Goal: Task Accomplishment & Management: Use online tool/utility

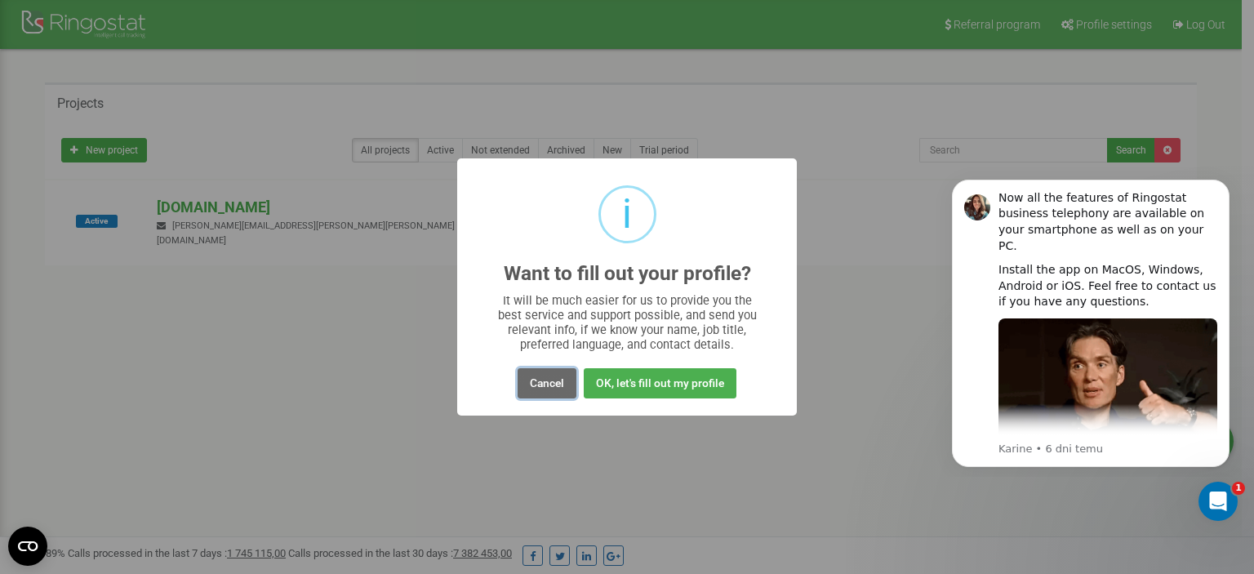
click at [548, 384] on button "Cancel" at bounding box center [546, 383] width 59 height 30
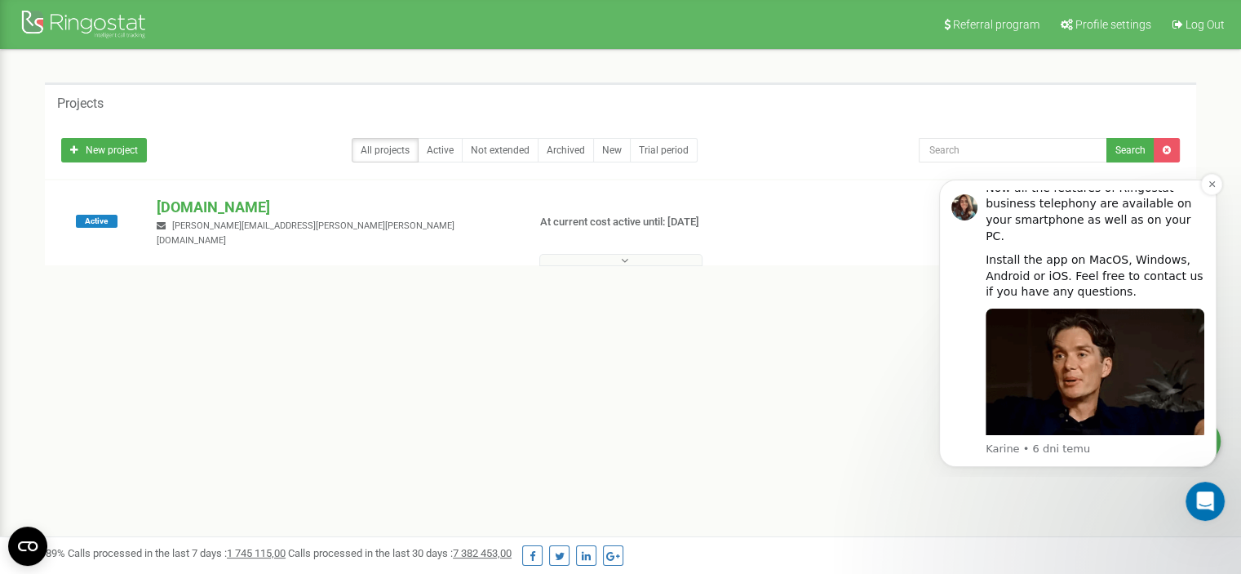
scroll to position [11, 0]
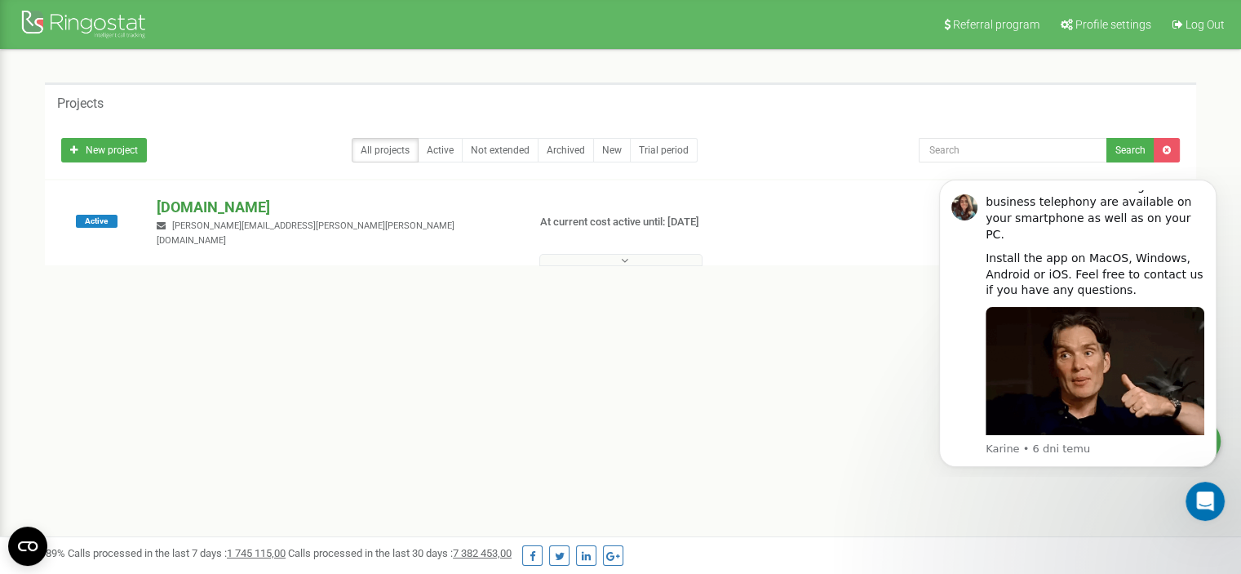
click at [230, 205] on p "[DOMAIN_NAME]" at bounding box center [335, 207] width 357 height 21
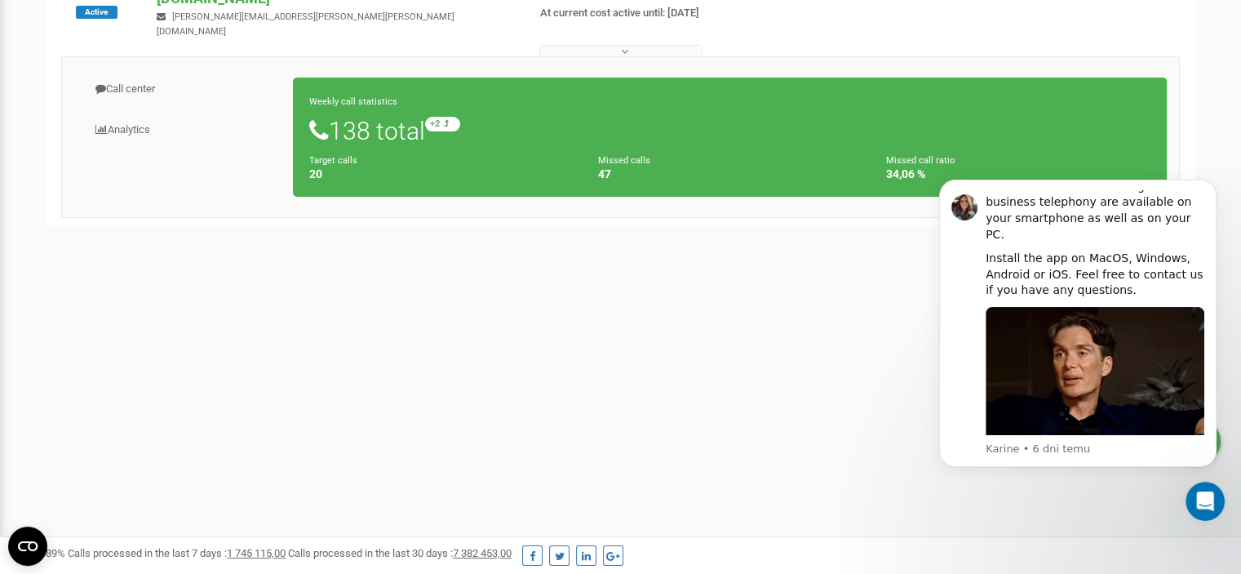
scroll to position [78, 0]
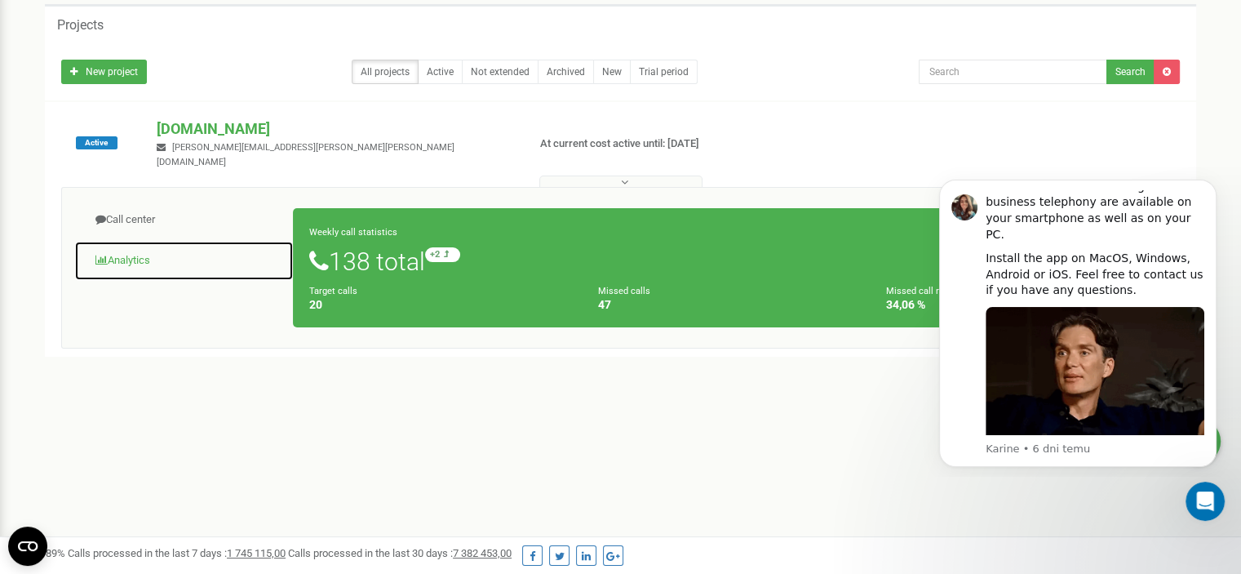
click at [147, 253] on link "Analytics" at bounding box center [184, 261] width 220 height 40
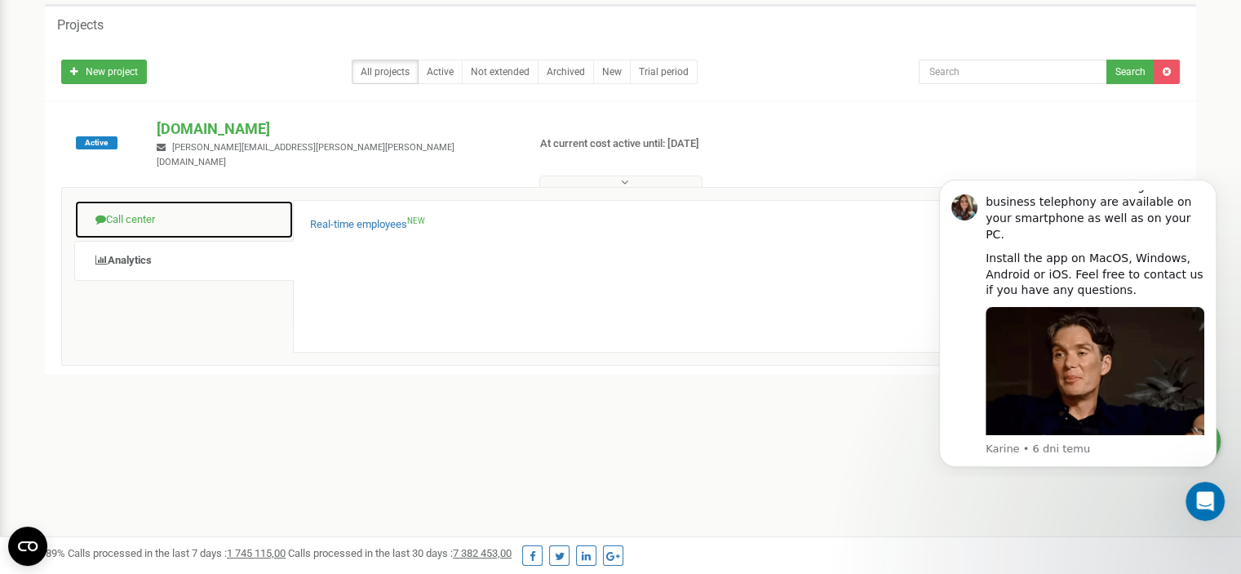
click at [156, 219] on link "Call center" at bounding box center [184, 220] width 220 height 40
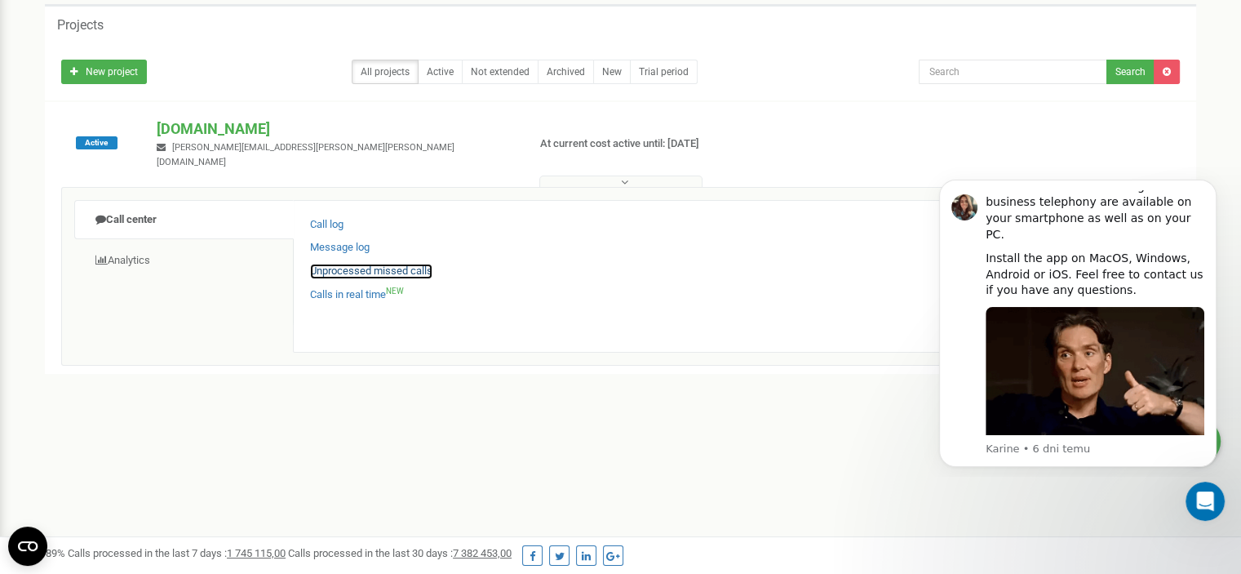
click at [362, 270] on link "Unprocessed missed calls" at bounding box center [371, 272] width 122 height 16
click at [385, 264] on link "Unprocessed missed calls" at bounding box center [371, 272] width 122 height 16
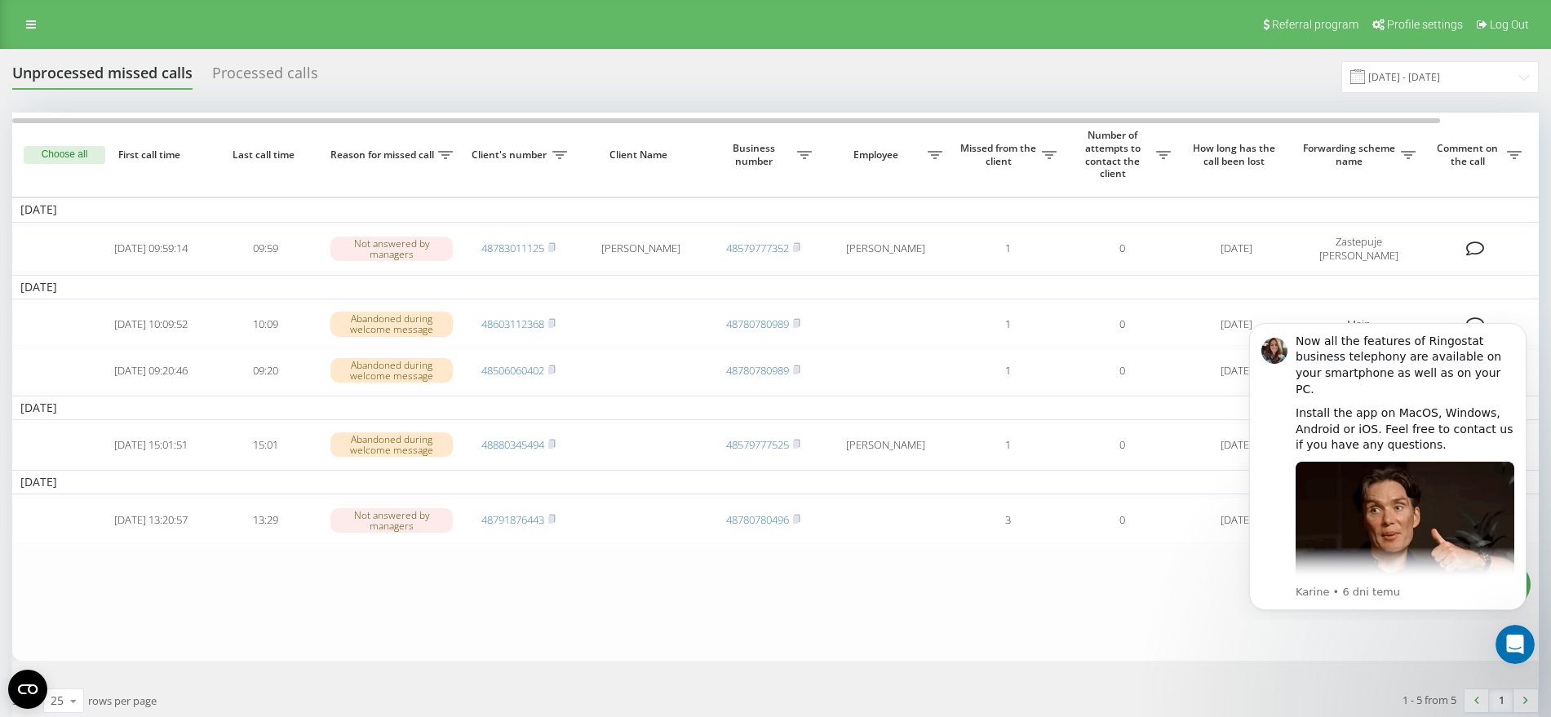
click at [264, 66] on div "Processed calls" at bounding box center [265, 76] width 106 height 25
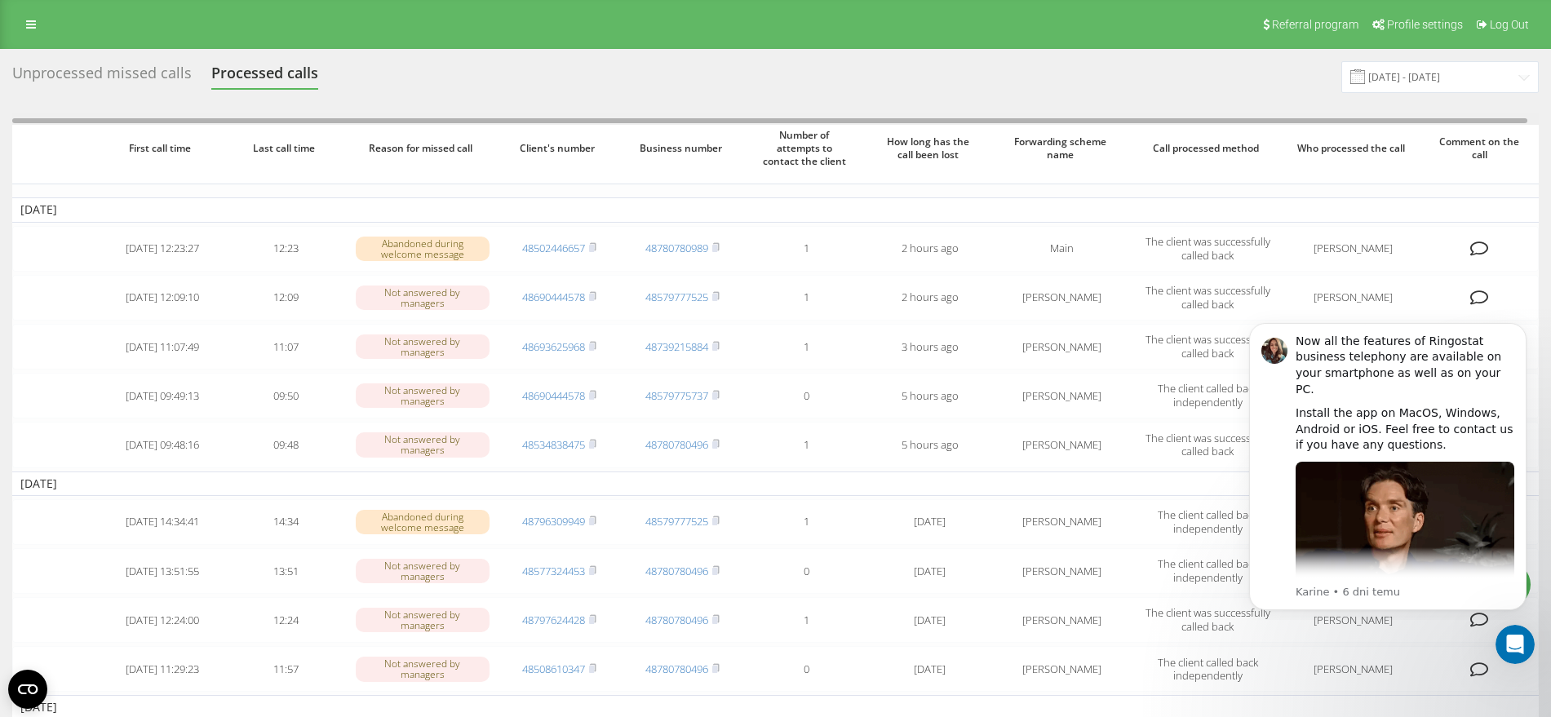
click at [450, 113] on div at bounding box center [775, 119] width 1527 height 12
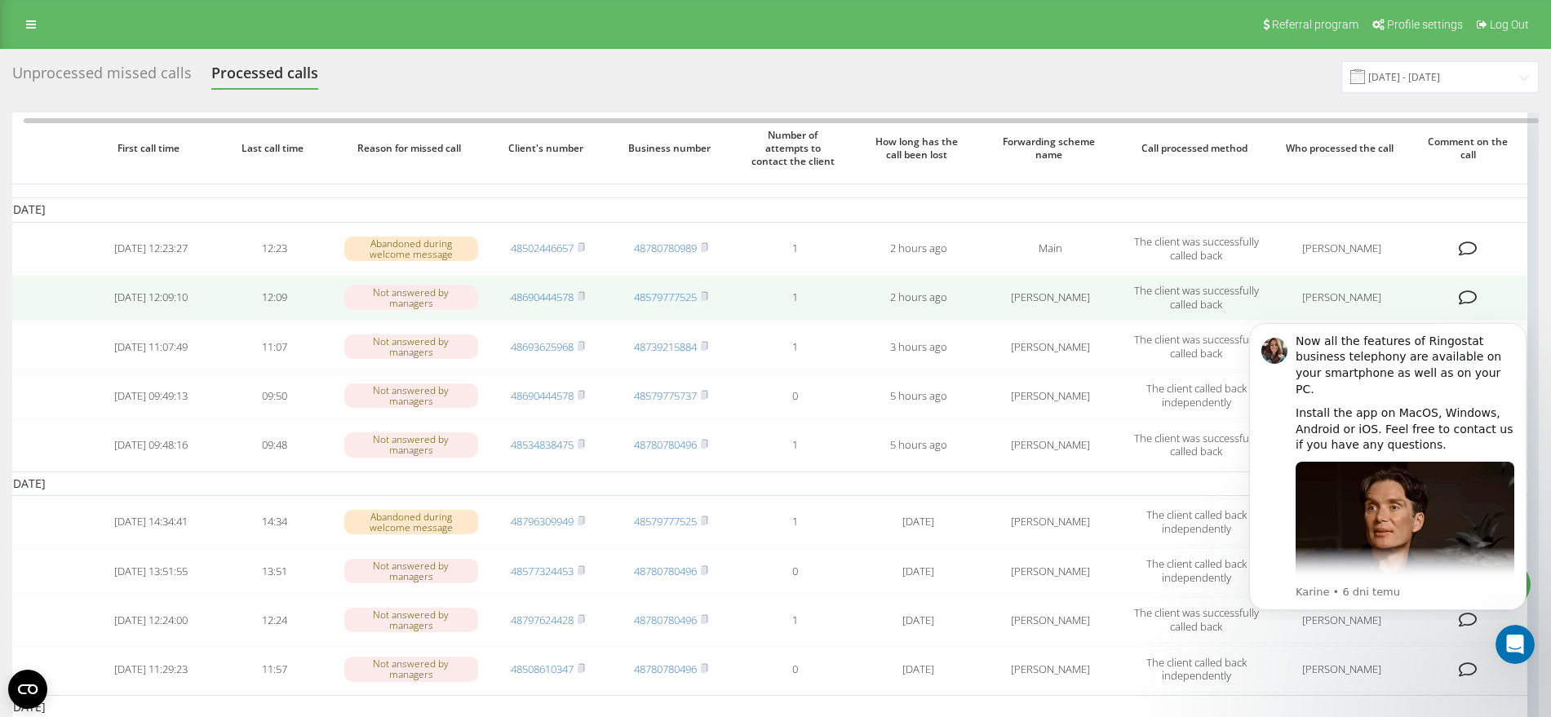
drag, startPoint x: 844, startPoint y: 378, endPoint x: 489, endPoint y: 284, distance: 367.2
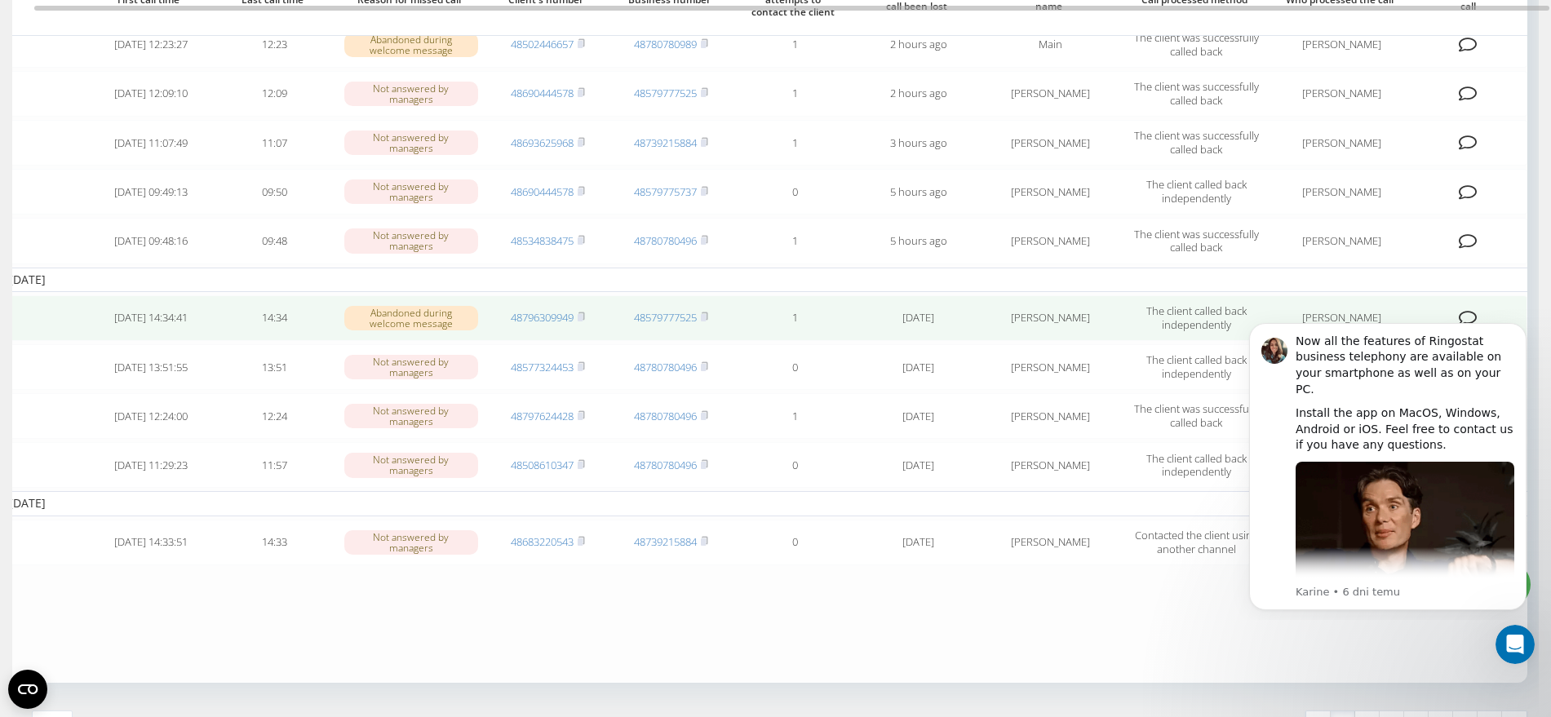
scroll to position [102, 0]
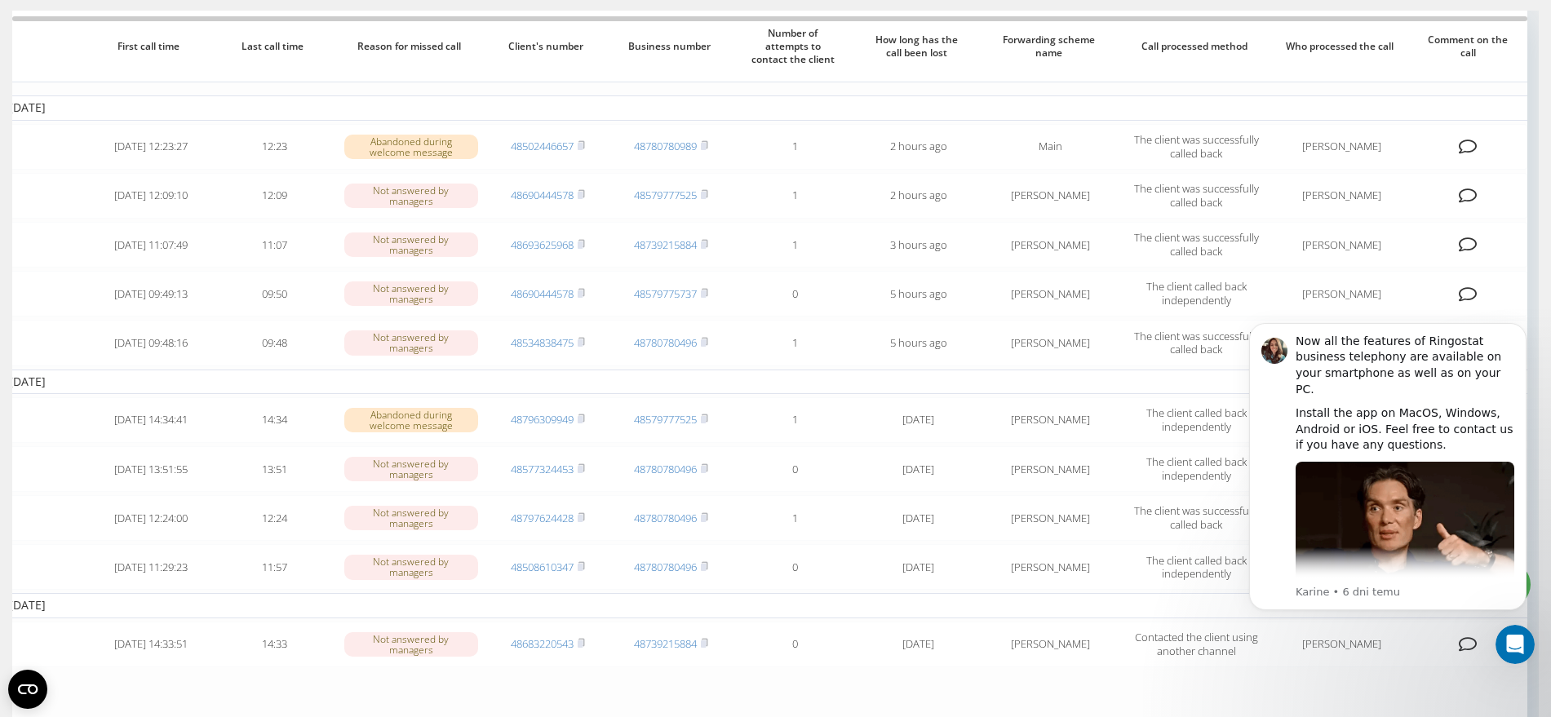
drag, startPoint x: 801, startPoint y: 80, endPoint x: 695, endPoint y: 78, distance: 106.1
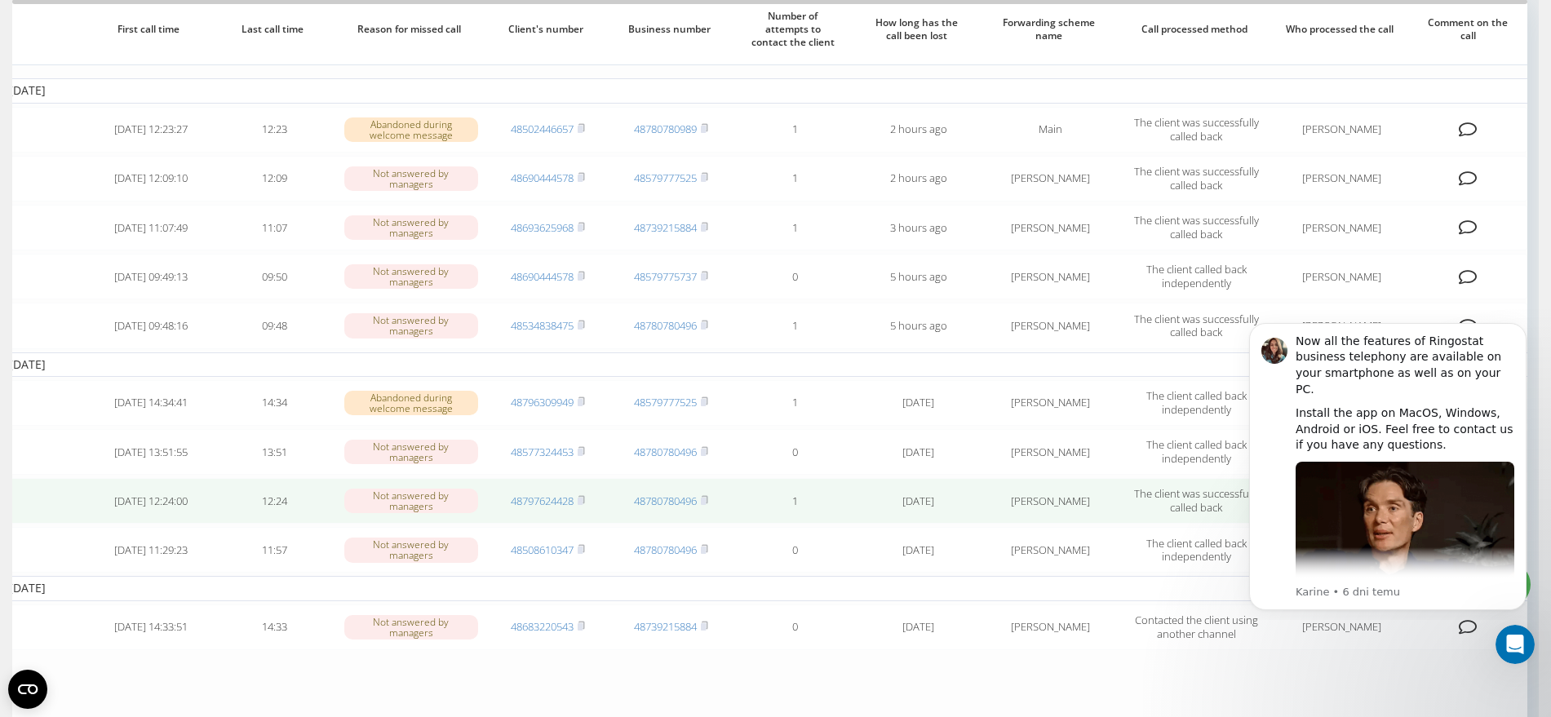
scroll to position [0, 0]
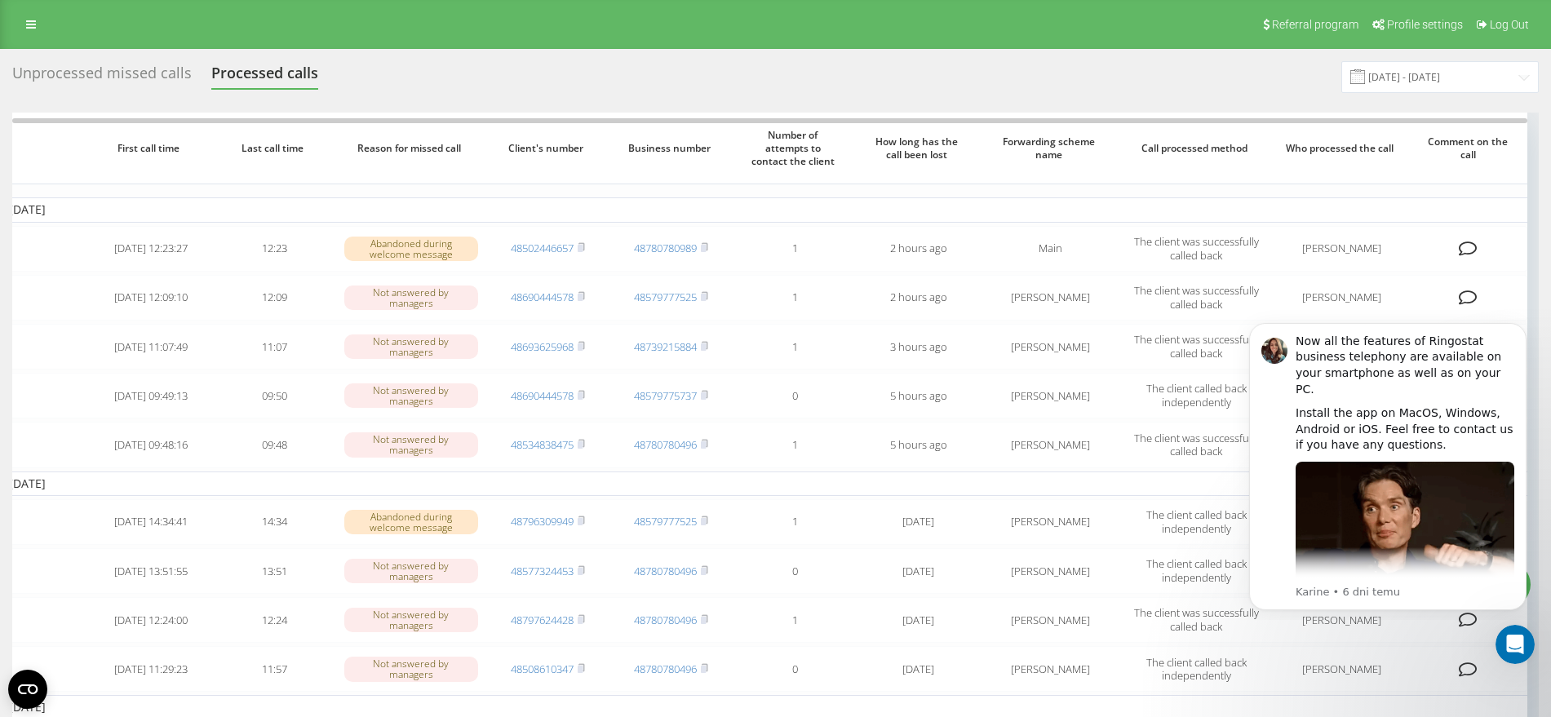
drag, startPoint x: 656, startPoint y: 102, endPoint x: 344, endPoint y: 99, distance: 311.8
click at [77, 69] on div "Unprocessed missed calls" at bounding box center [102, 76] width 180 height 25
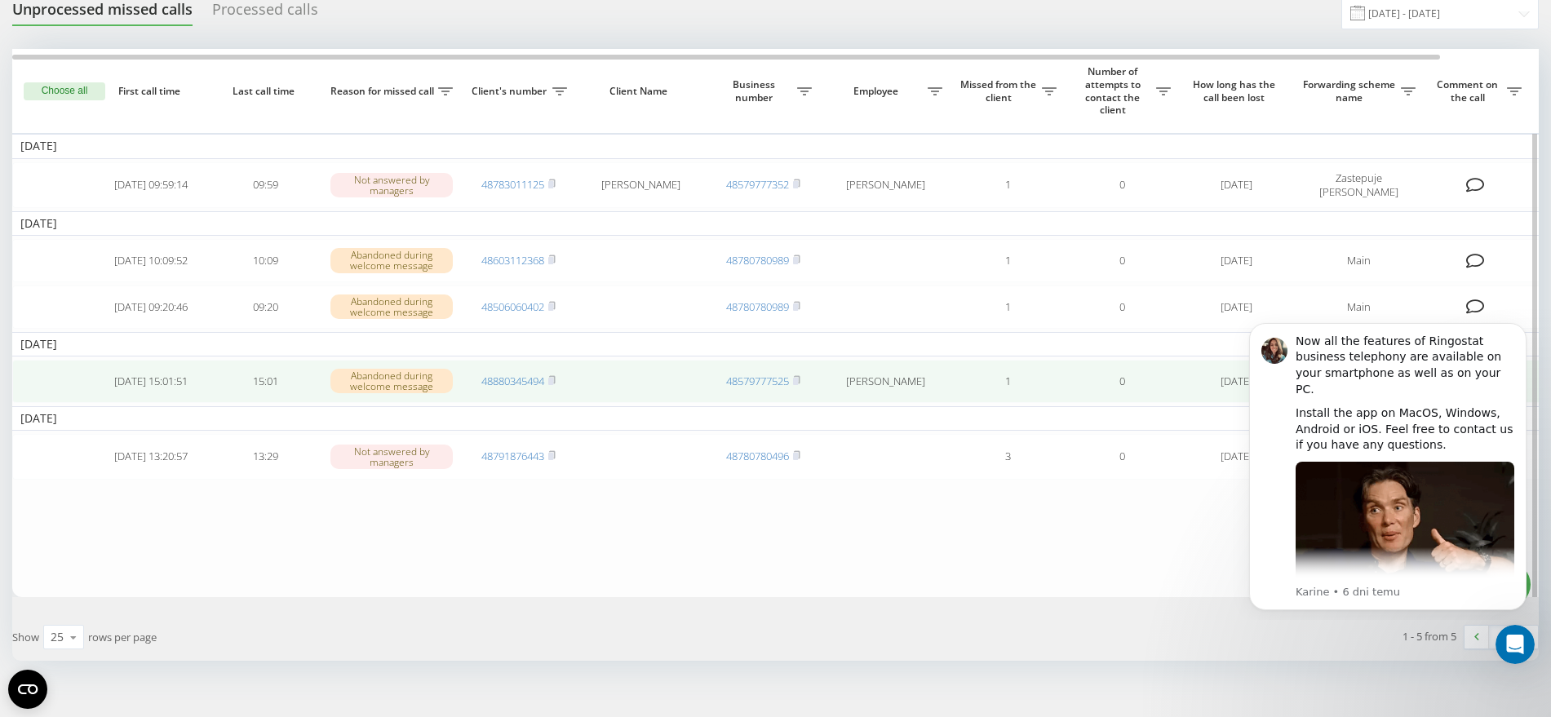
scroll to position [93, 0]
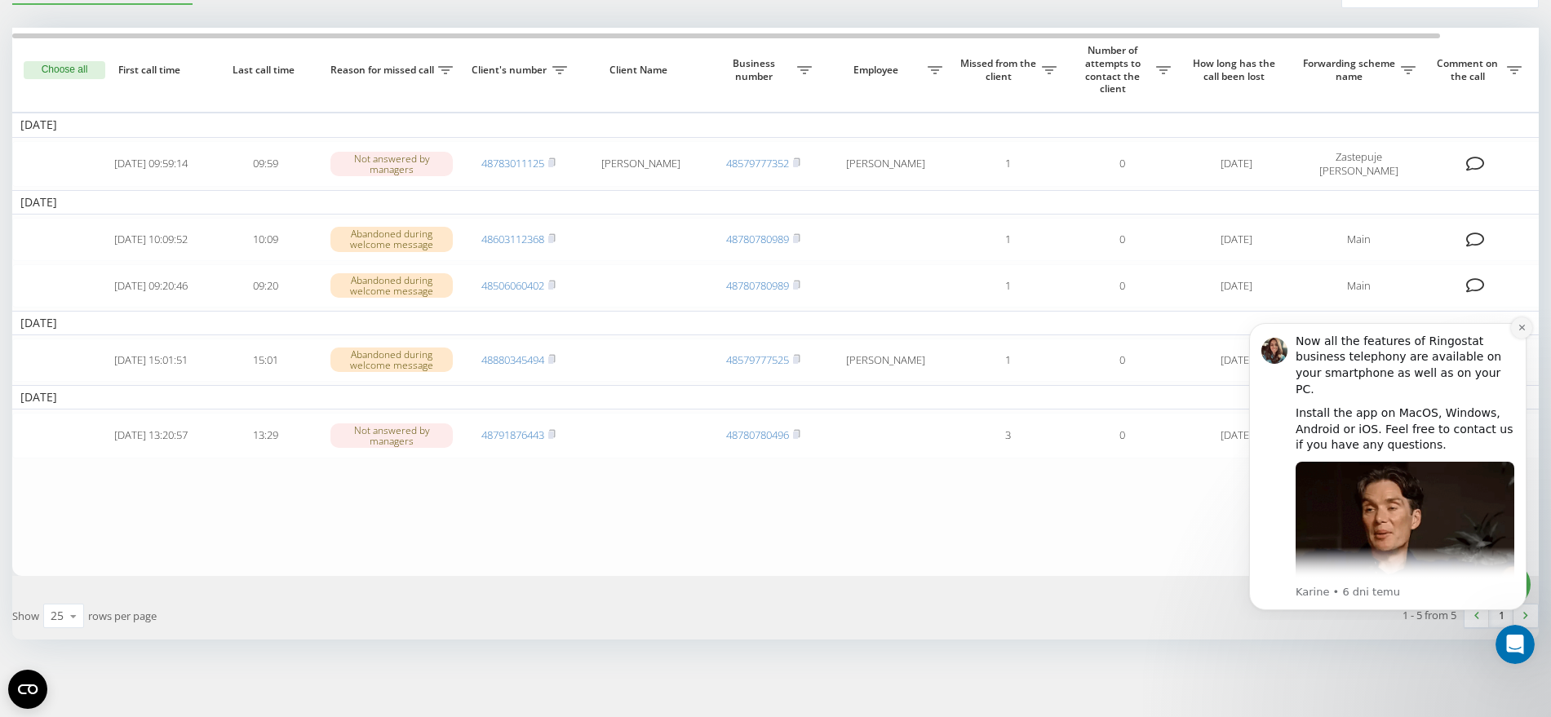
click at [1516, 332] on button "Dismiss notification" at bounding box center [1521, 327] width 21 height 21
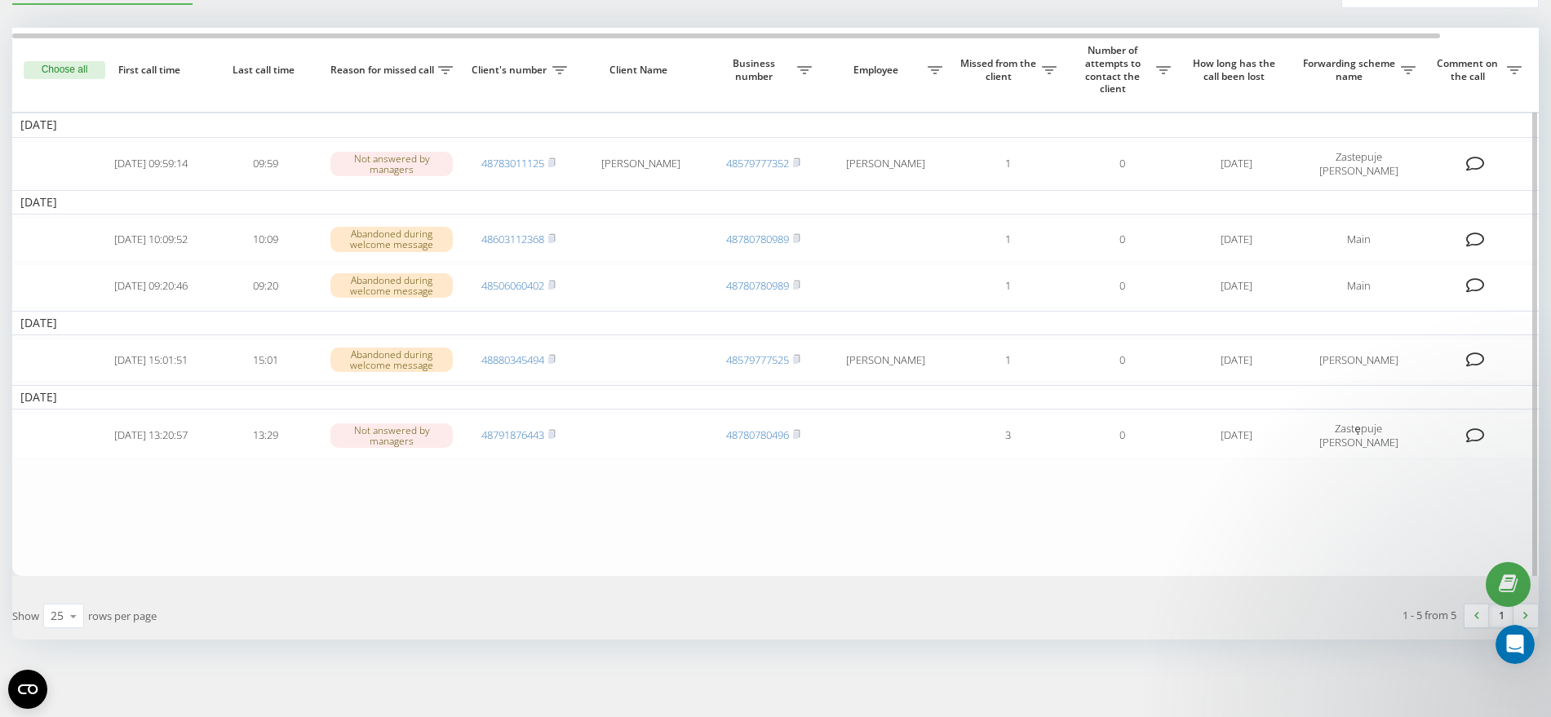
scroll to position [0, 0]
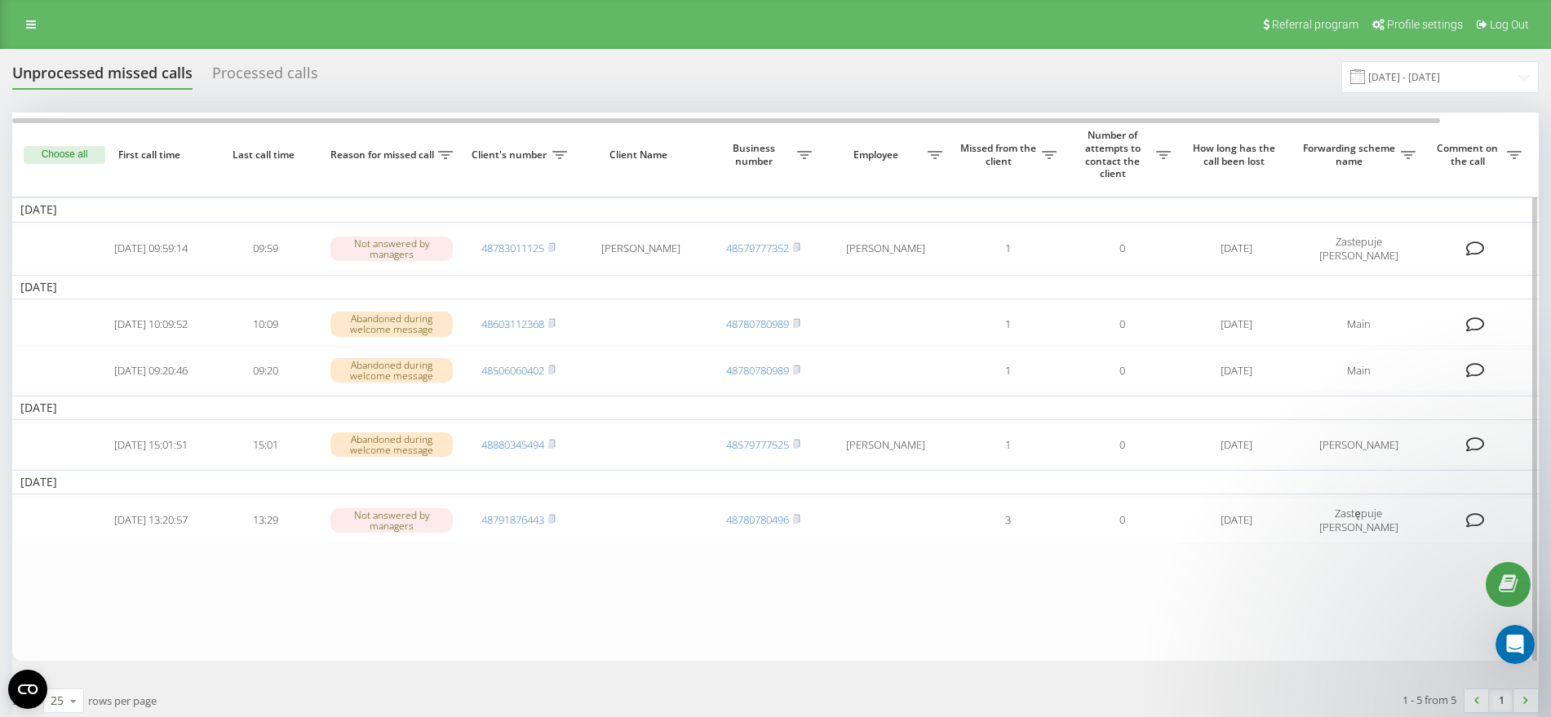
drag, startPoint x: 156, startPoint y: 164, endPoint x: 744, endPoint y: 171, distance: 587.7
drag, startPoint x: 744, startPoint y: 171, endPoint x: 1248, endPoint y: 286, distance: 517.2
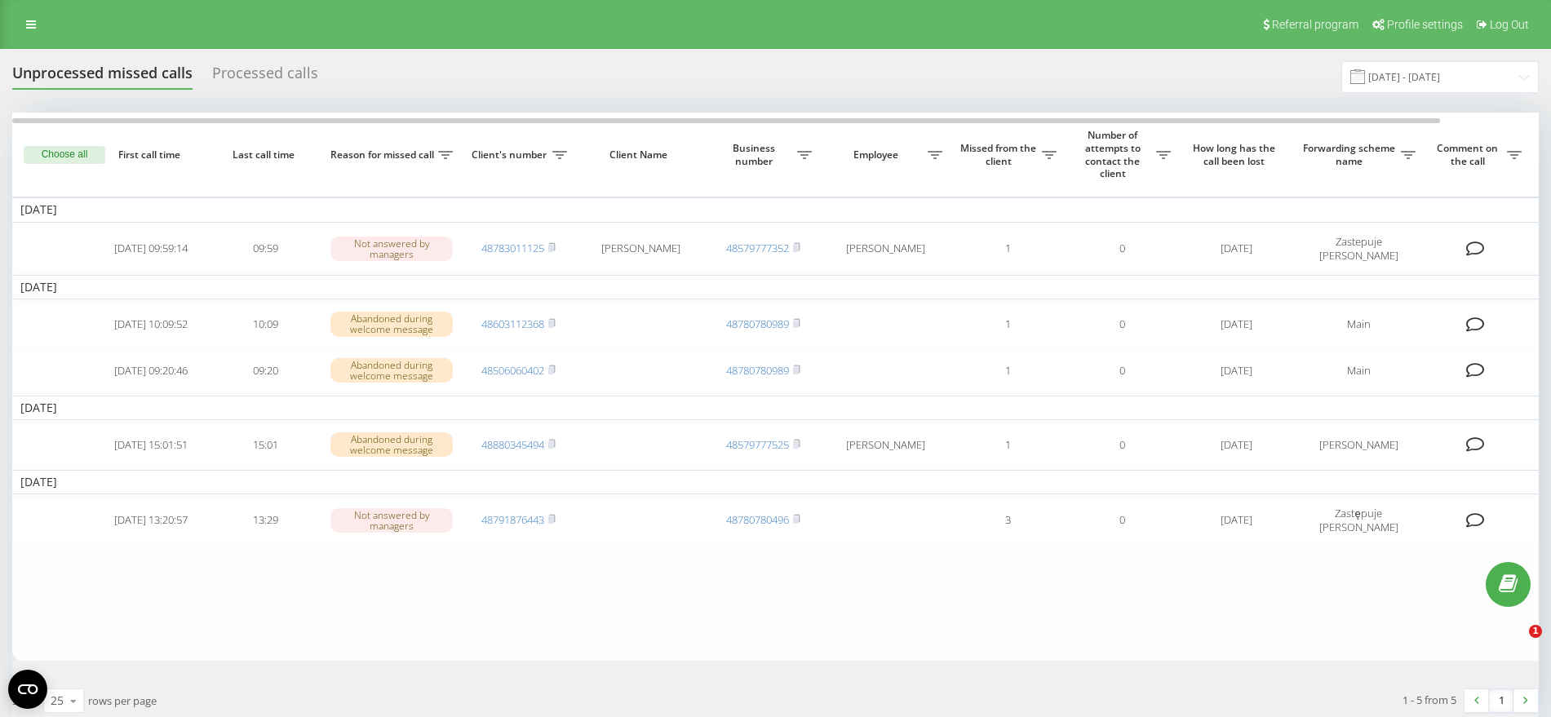
click at [80, 147] on button "Choose all" at bounding box center [65, 155] width 82 height 18
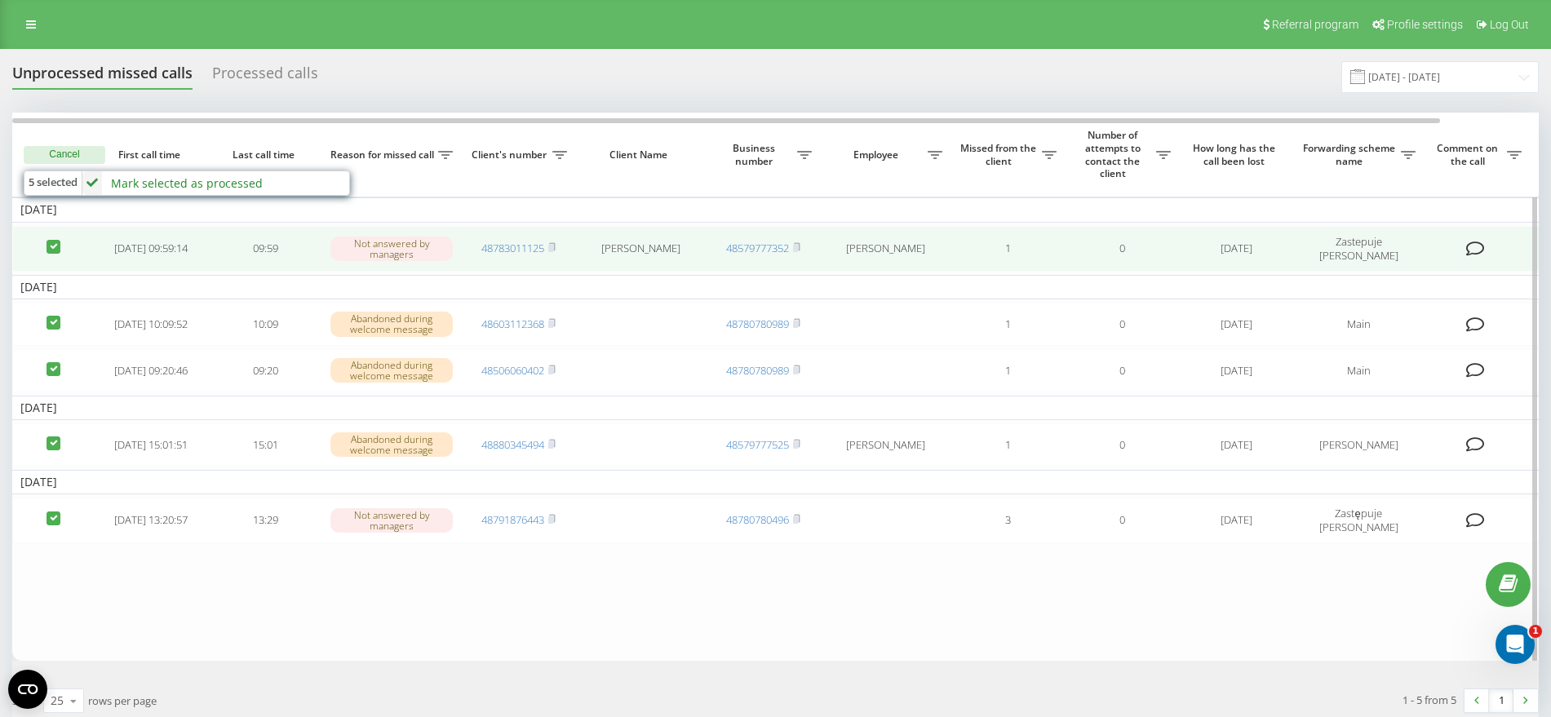
click at [51, 240] on label at bounding box center [54, 240] width 14 height 0
click at [49, 240] on label at bounding box center [54, 240] width 14 height 0
checkbox input "true"
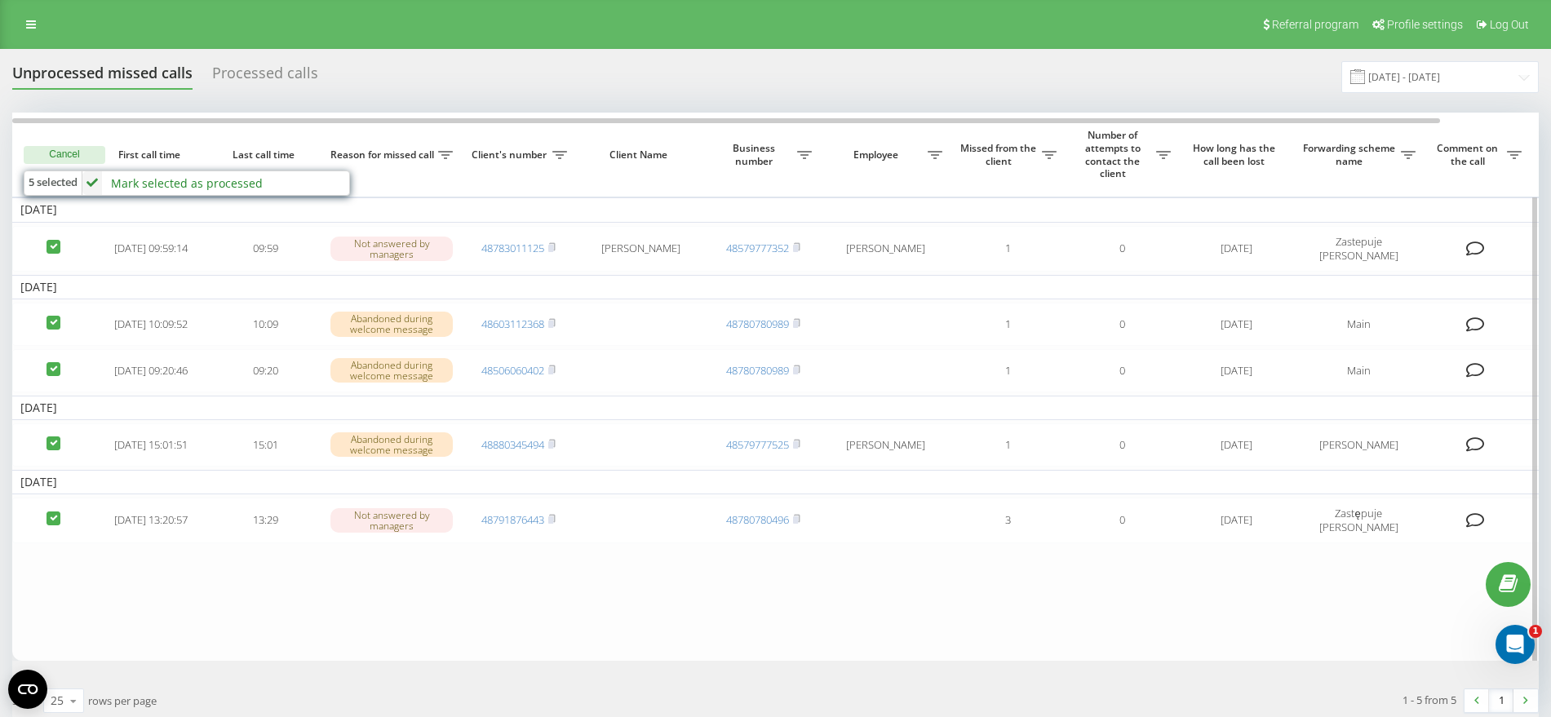
click at [144, 193] on div "Mark selected as processed Failed to contact Contacted the client using another…" at bounding box center [215, 183] width 266 height 24
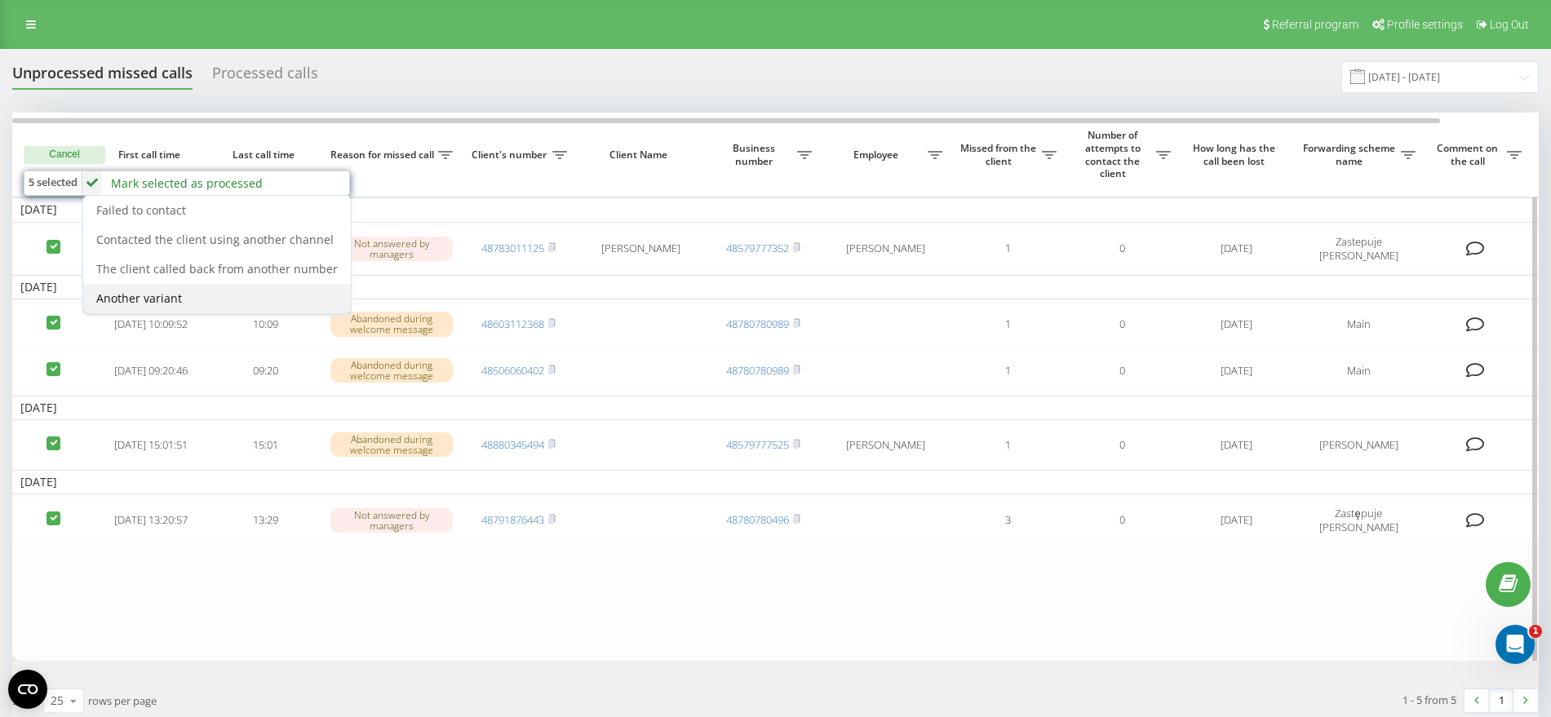
click at [251, 293] on div "Another variant" at bounding box center [217, 298] width 268 height 29
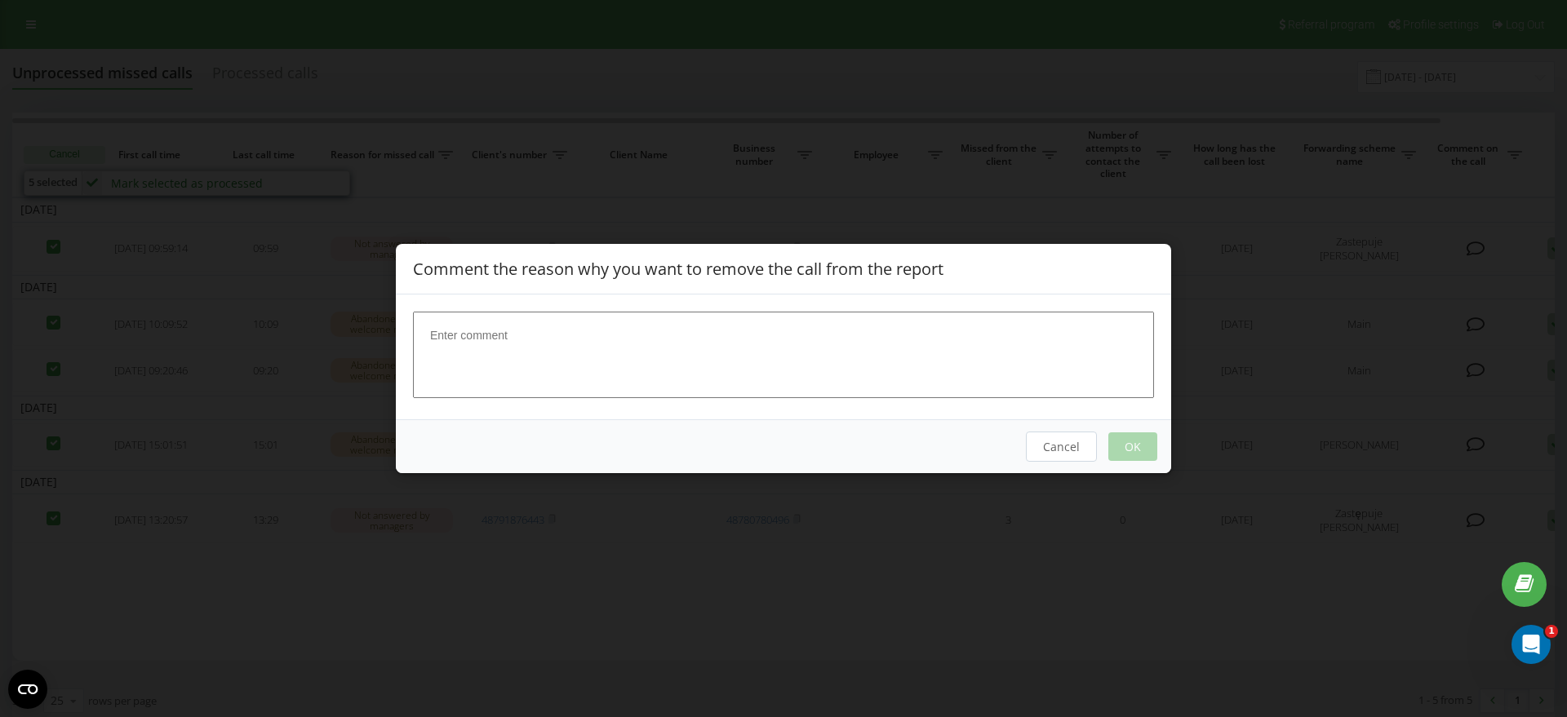
click at [845, 362] on textarea at bounding box center [783, 355] width 741 height 87
drag, startPoint x: 802, startPoint y: 346, endPoint x: 11, endPoint y: 343, distance: 791.7
click at [11, 343] on div "Comment the reason why you want to remove the call from the report załatwione C…" at bounding box center [783, 358] width 1567 height 717
type textarea "/clear"
click at [1135, 436] on button "OK" at bounding box center [1132, 447] width 49 height 29
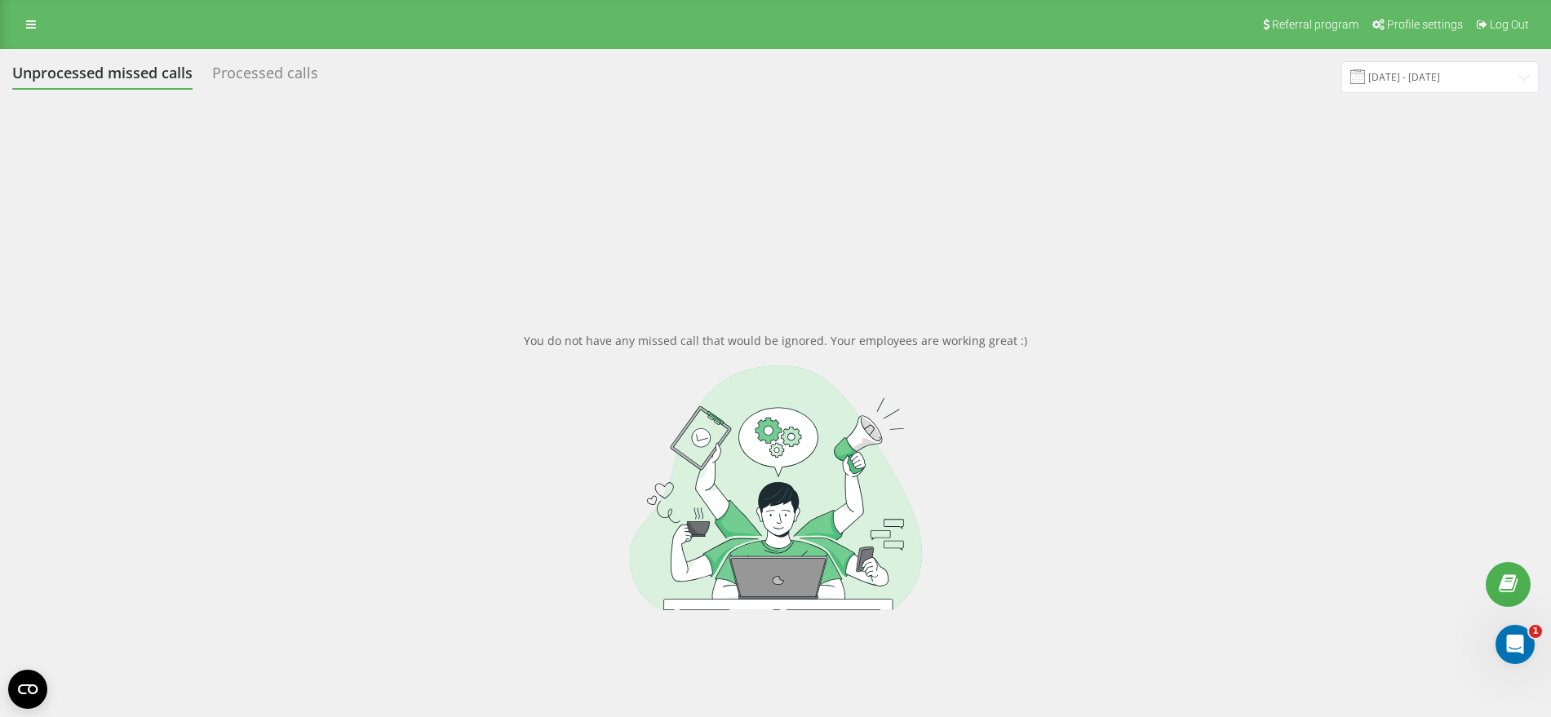
click at [244, 64] on div "Processed calls" at bounding box center [265, 76] width 106 height 25
